Goal: Find specific page/section: Find specific page/section

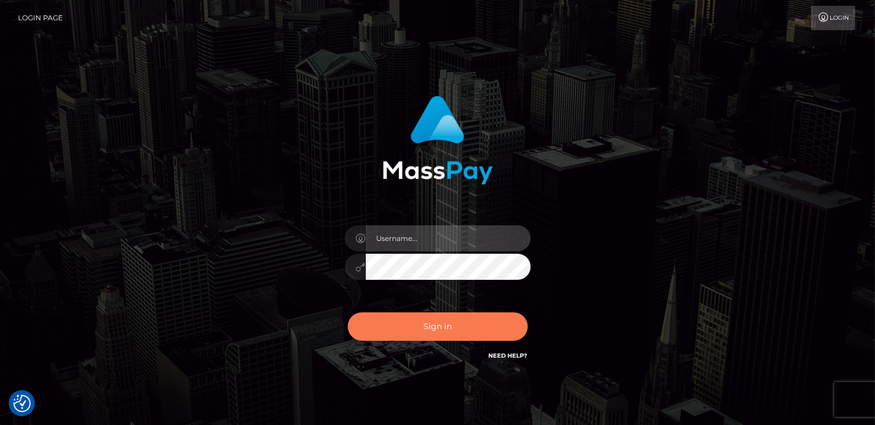
type input "catalinad"
click at [460, 332] on button "Sign in" at bounding box center [438, 326] width 180 height 28
type input "catalinad"
click at [445, 333] on button "Sign in" at bounding box center [438, 326] width 180 height 28
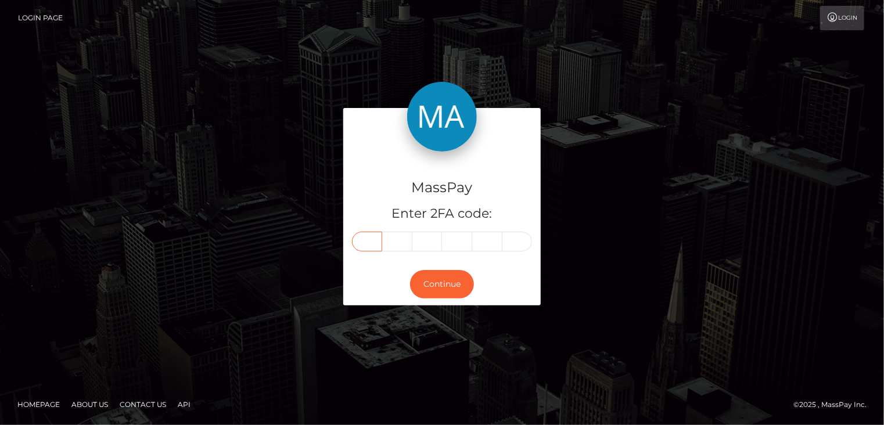
click at [374, 246] on input "text" at bounding box center [367, 242] width 30 height 20
type input "4"
type input "8"
type input "1"
type input "6"
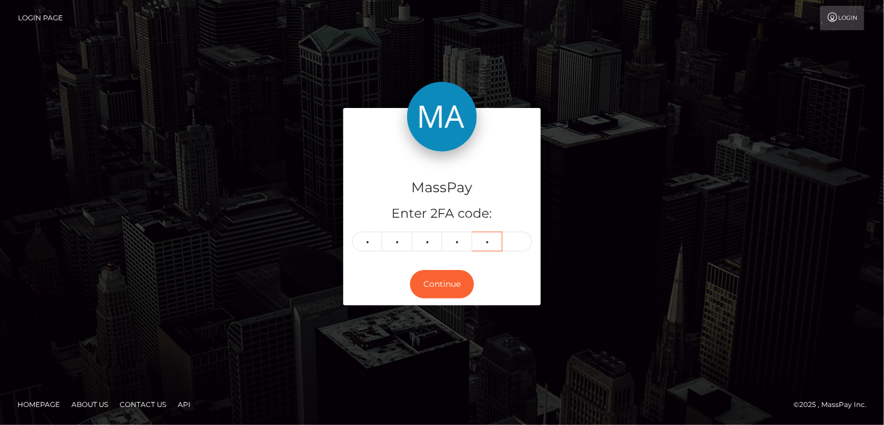
type input "6"
type input "8"
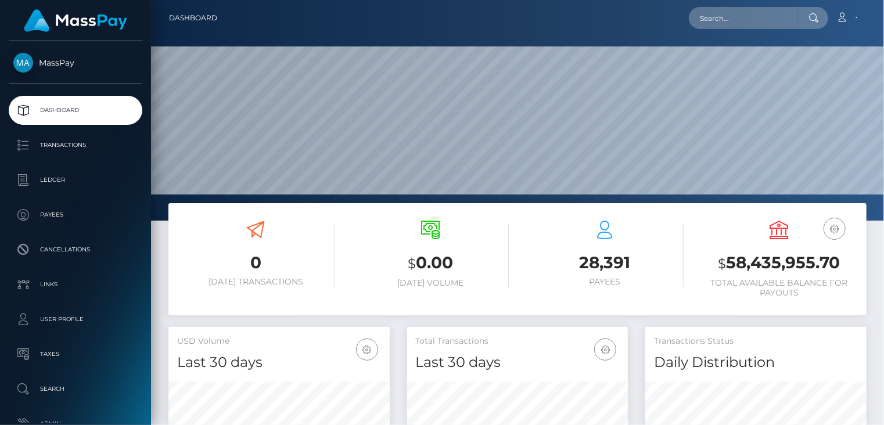
scroll to position [206, 221]
paste input "poact_1cqNpveR7sXg"
type input "poact_1cqNpveR7sXg"
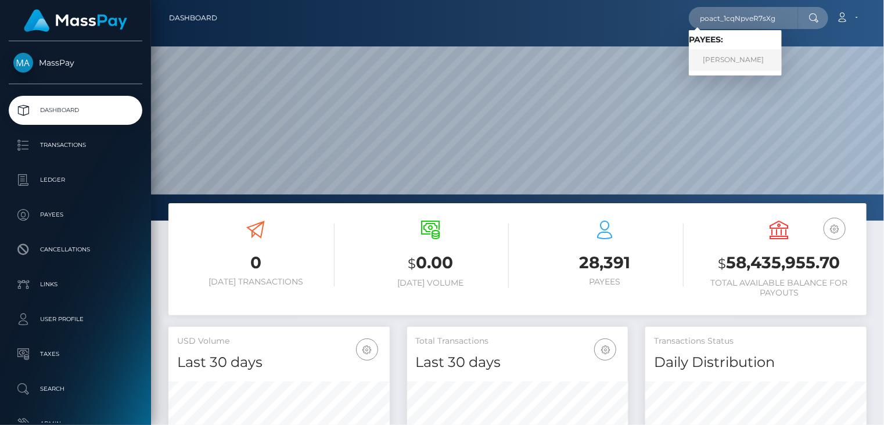
click at [743, 62] on link "Saad Rafiq" at bounding box center [735, 59] width 93 height 21
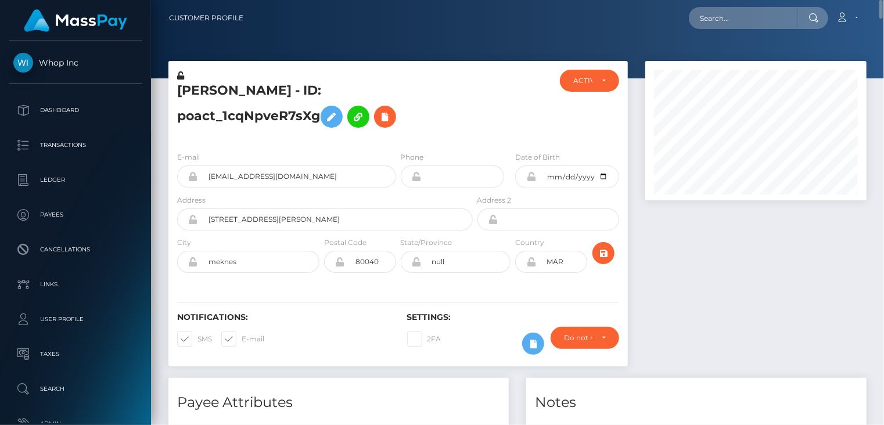
click at [308, 91] on h5 "[PERSON_NAME] - ID: poact_1cqNpveR7sXg" at bounding box center [321, 108] width 289 height 52
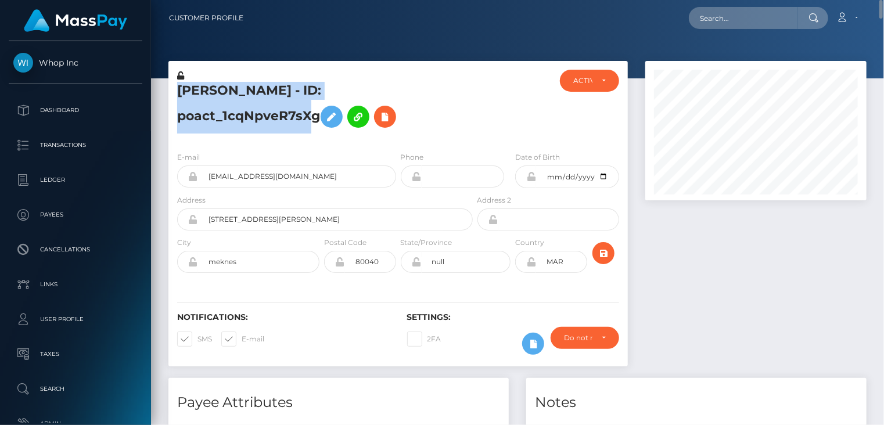
click at [308, 91] on h5 "[PERSON_NAME] - ID: poact_1cqNpveR7sXg" at bounding box center [321, 108] width 289 height 52
copy h5 "[PERSON_NAME] - ID: poact_1cqNpveR7sXg"
